Goal: Task Accomplishment & Management: Manage account settings

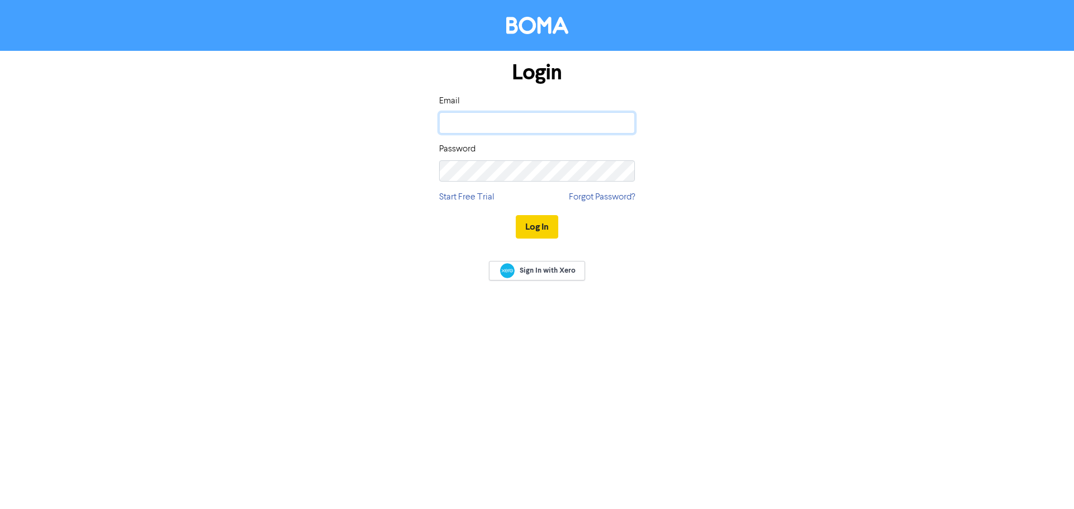
type input "[PERSON_NAME][EMAIL_ADDRESS][DOMAIN_NAME]"
drag, startPoint x: 541, startPoint y: 223, endPoint x: 546, endPoint y: 224, distance: 5.7
click at [541, 223] on button "Log In" at bounding box center [537, 226] width 42 height 23
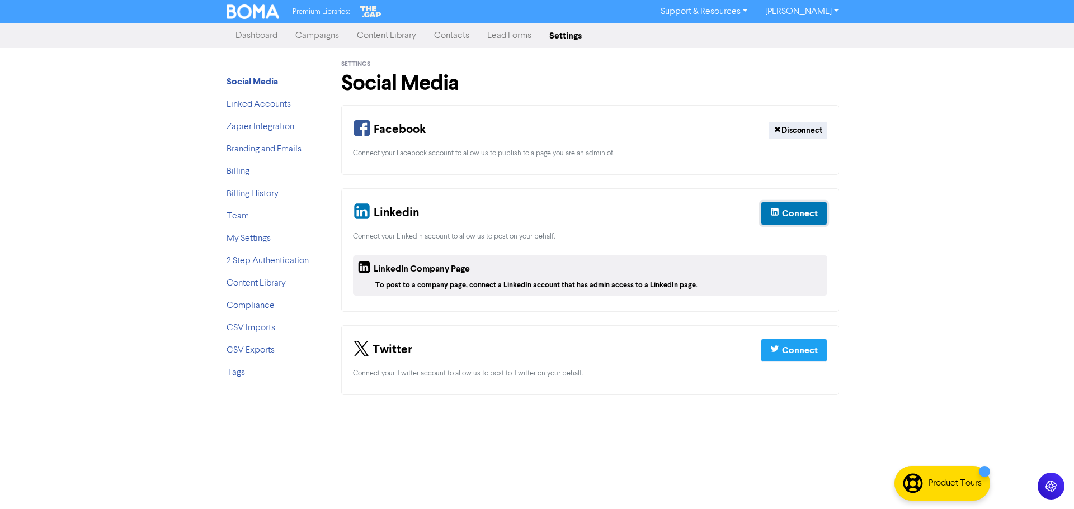
click at [811, 212] on div "Connect" at bounding box center [800, 213] width 36 height 13
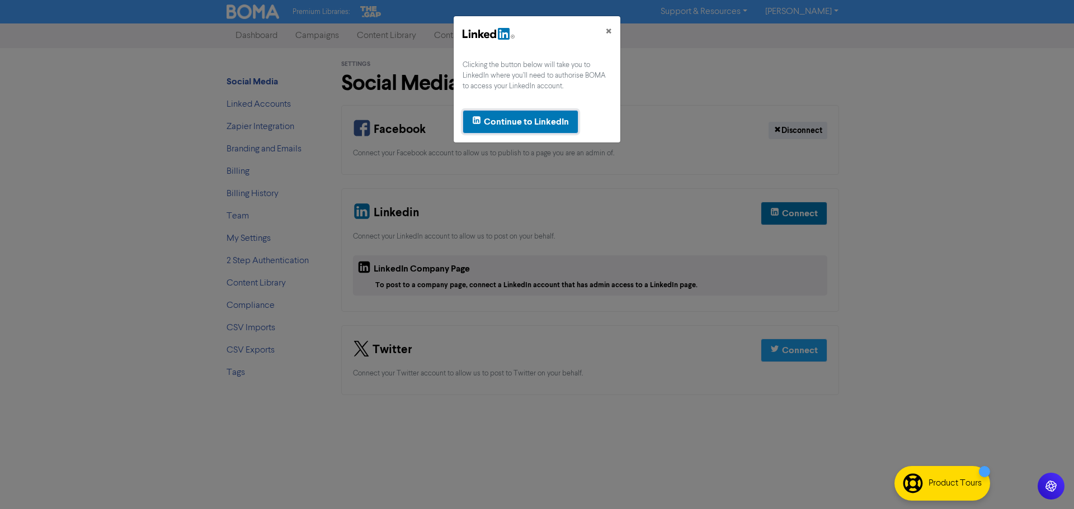
click at [538, 124] on div "Continue to LinkedIn" at bounding box center [526, 121] width 85 height 13
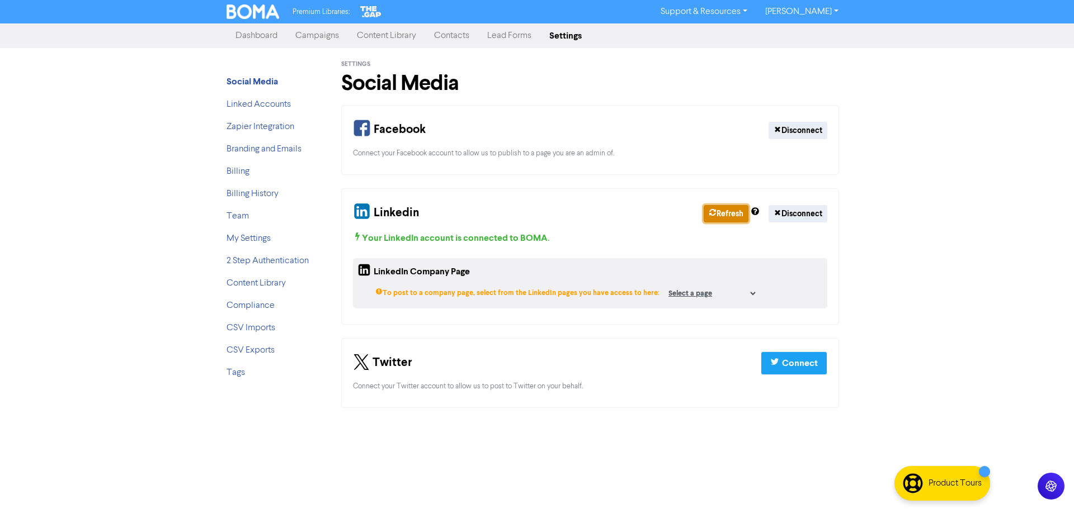
click at [721, 210] on button "Refresh" at bounding box center [725, 213] width 45 height 17
